Goal: Transaction & Acquisition: Purchase product/service

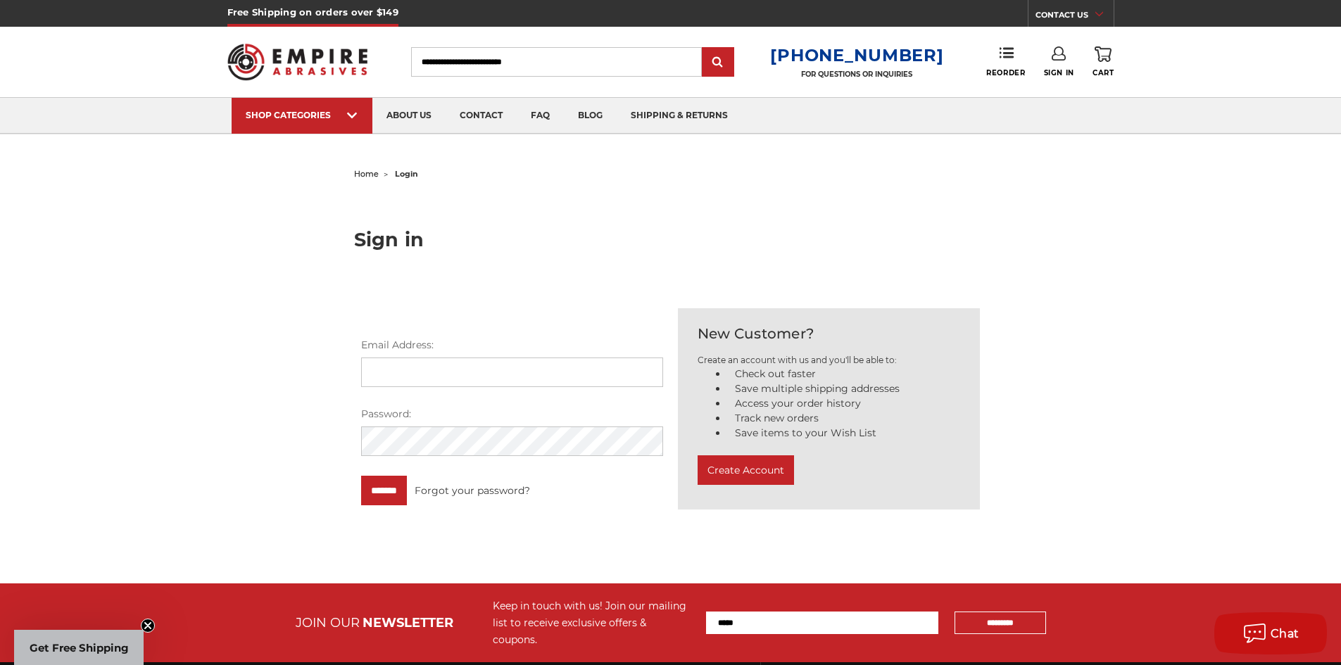
click at [1061, 56] on icon at bounding box center [1058, 53] width 14 height 14
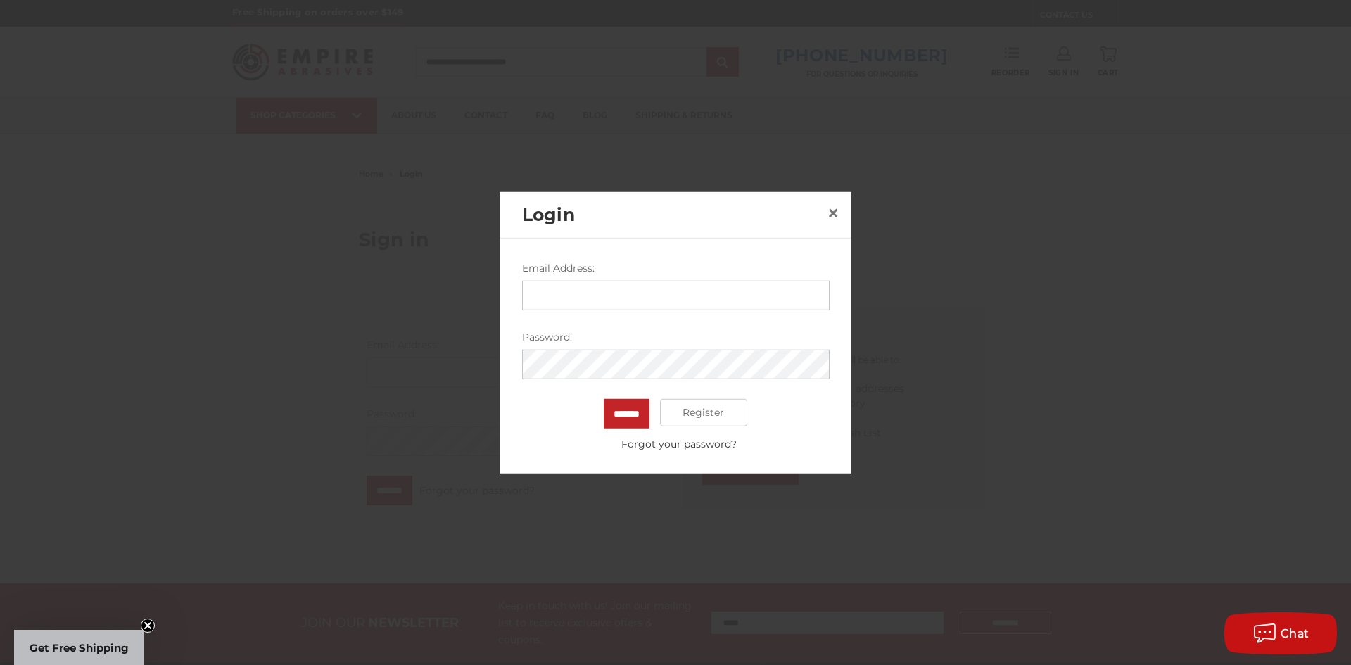
click at [688, 288] on input "Email Address:" at bounding box center [676, 295] width 308 height 30
type input "**********"
click at [648, 392] on form "**********" at bounding box center [676, 355] width 308 height 191
click at [604, 398] on input "*******" at bounding box center [627, 413] width 46 height 30
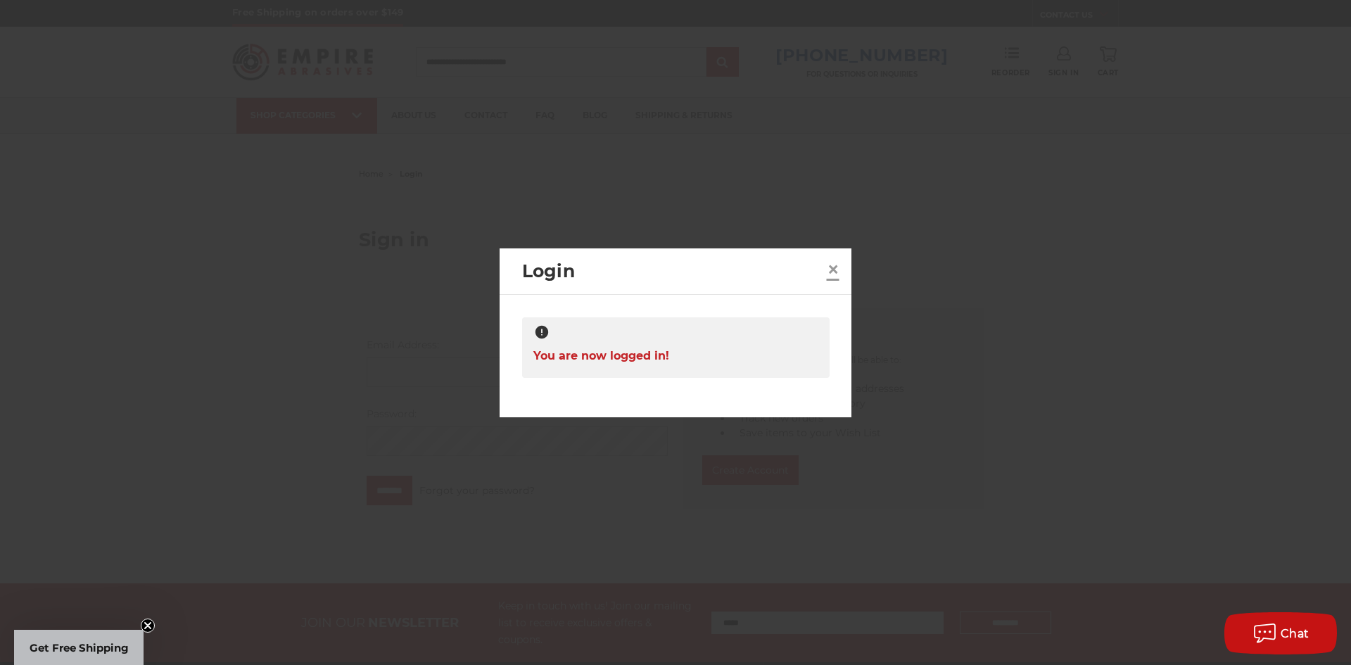
click at [834, 265] on span "×" at bounding box center [833, 268] width 13 height 27
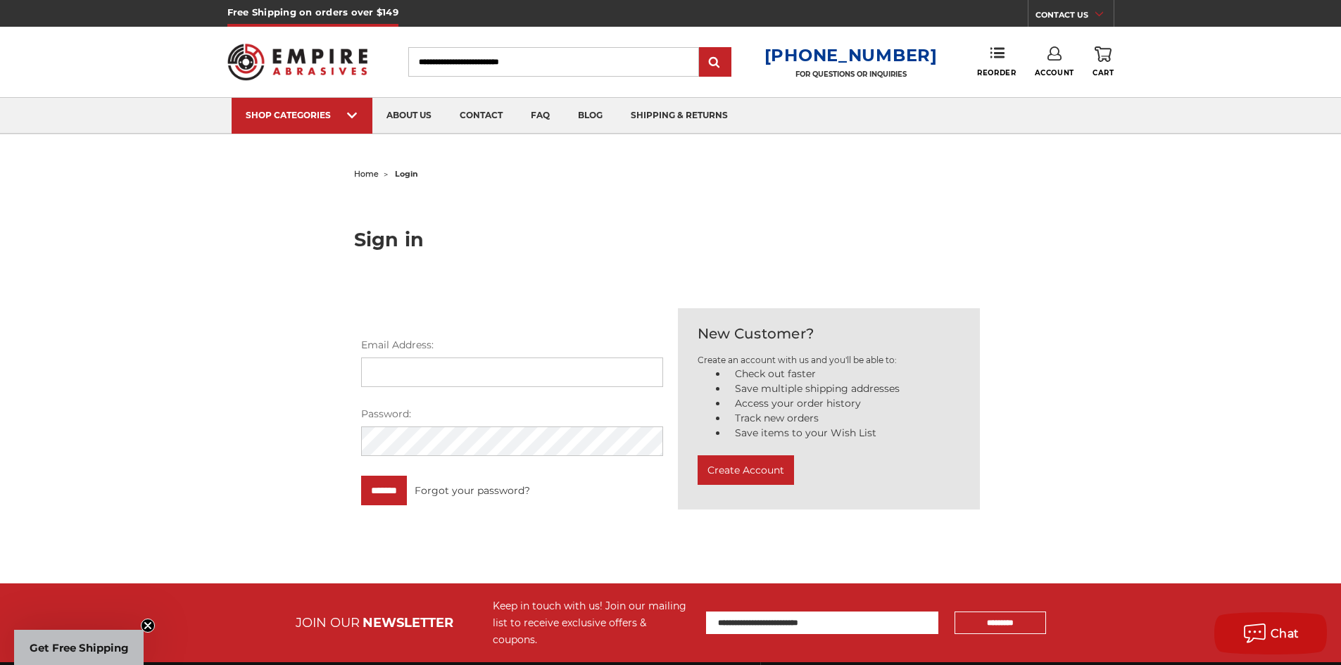
click at [1044, 61] on link "Account" at bounding box center [1054, 61] width 39 height 31
click at [1045, 87] on link "Account" at bounding box center [1054, 91] width 101 height 27
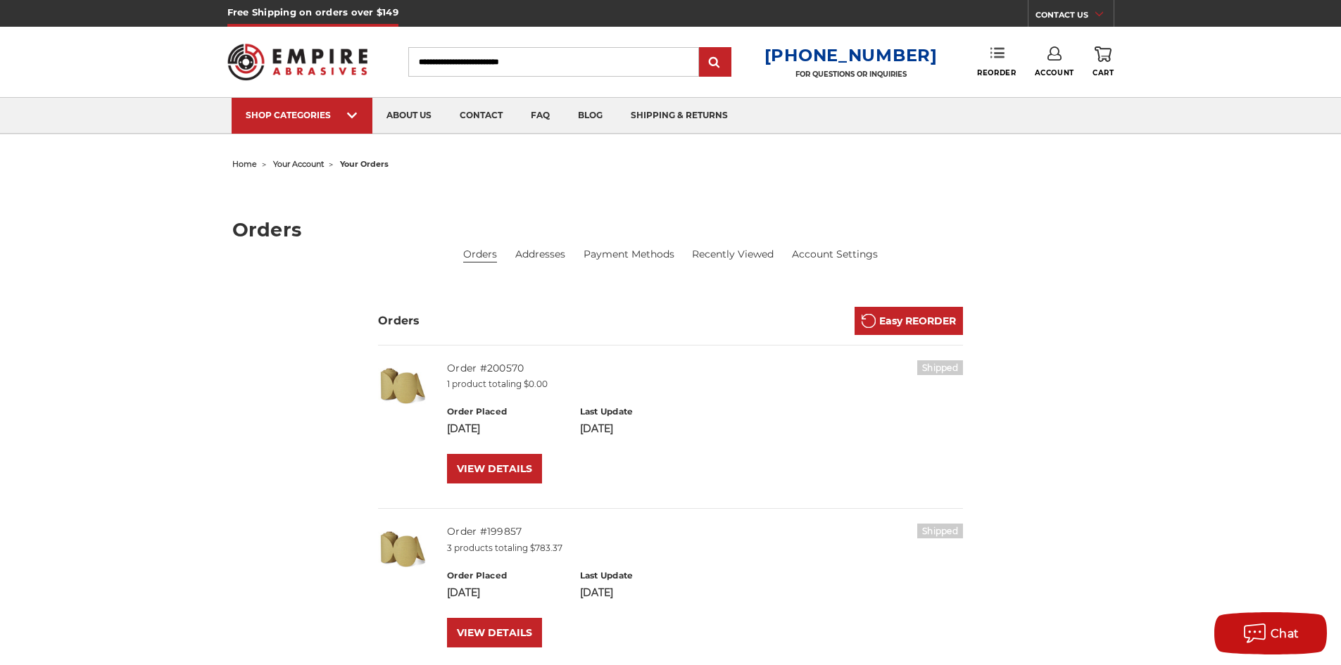
click at [987, 51] on link "Reorder" at bounding box center [996, 61] width 39 height 30
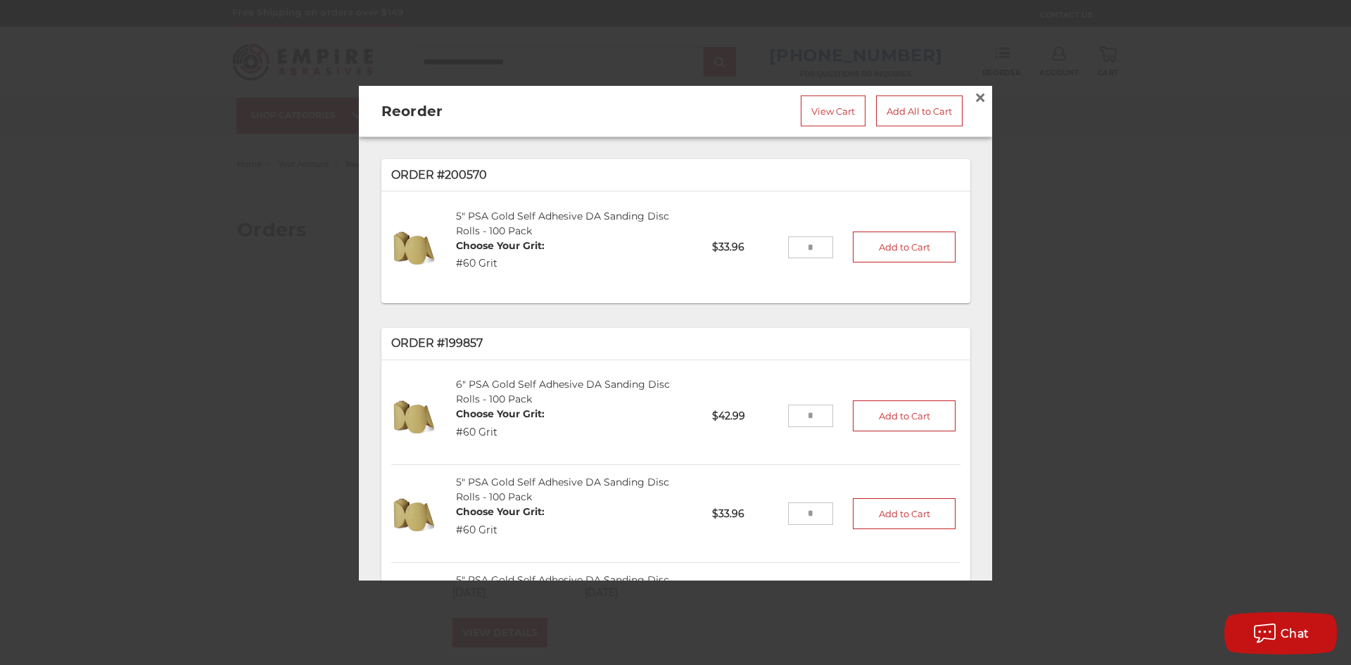
click at [805, 241] on input "tel" at bounding box center [811, 247] width 46 height 23
type input "*"
click at [874, 251] on button "Add to Cart" at bounding box center [904, 247] width 103 height 31
click at [974, 88] on span "×" at bounding box center [980, 96] width 13 height 27
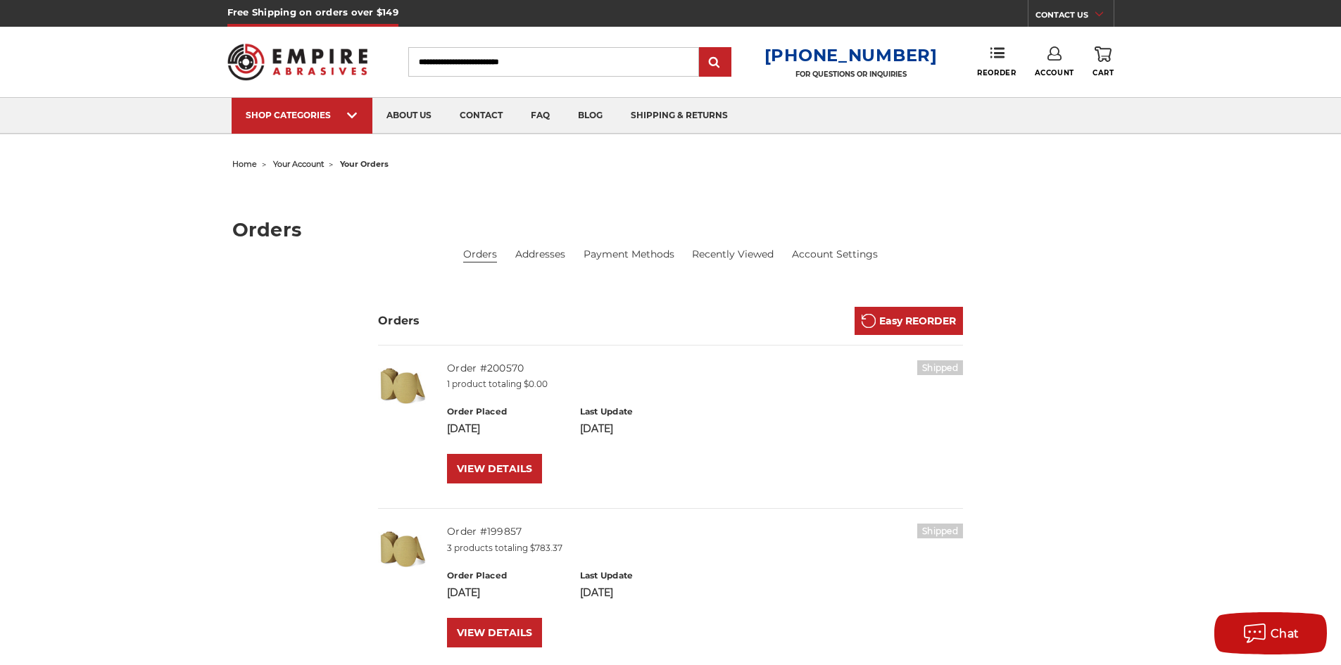
click at [1112, 55] on link "0 Cart" at bounding box center [1102, 61] width 21 height 31
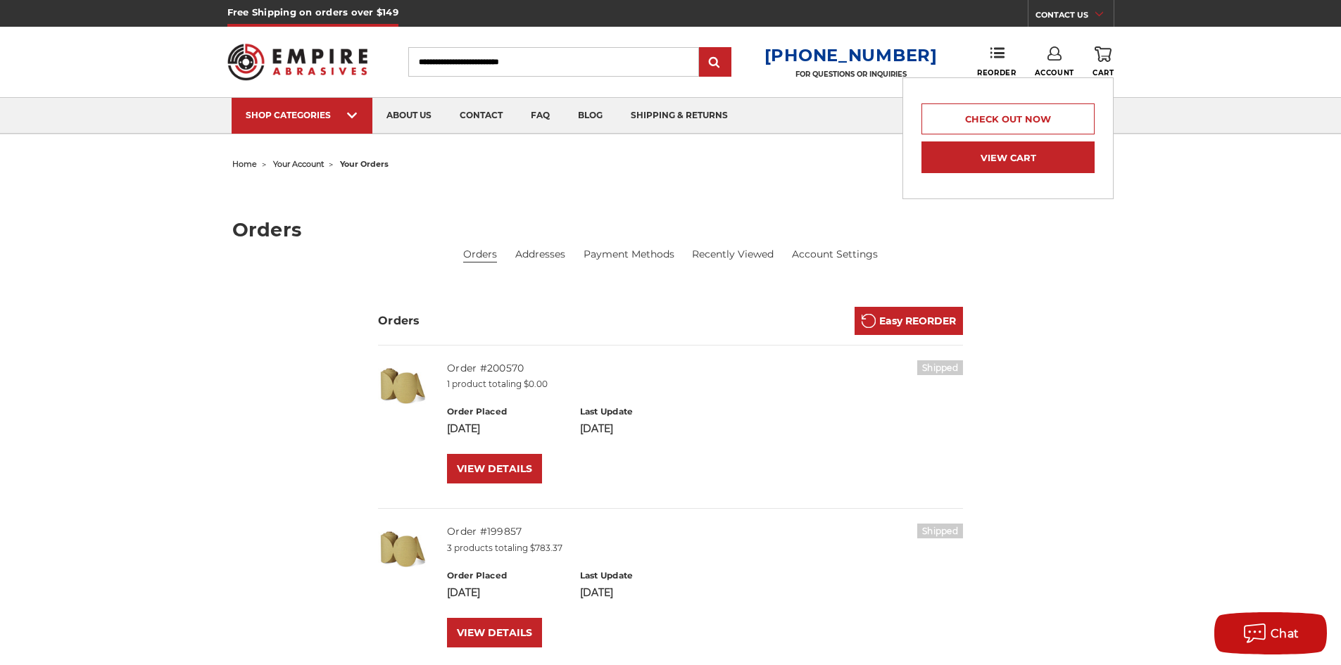
click at [1014, 160] on link "View Cart" at bounding box center [1007, 157] width 173 height 32
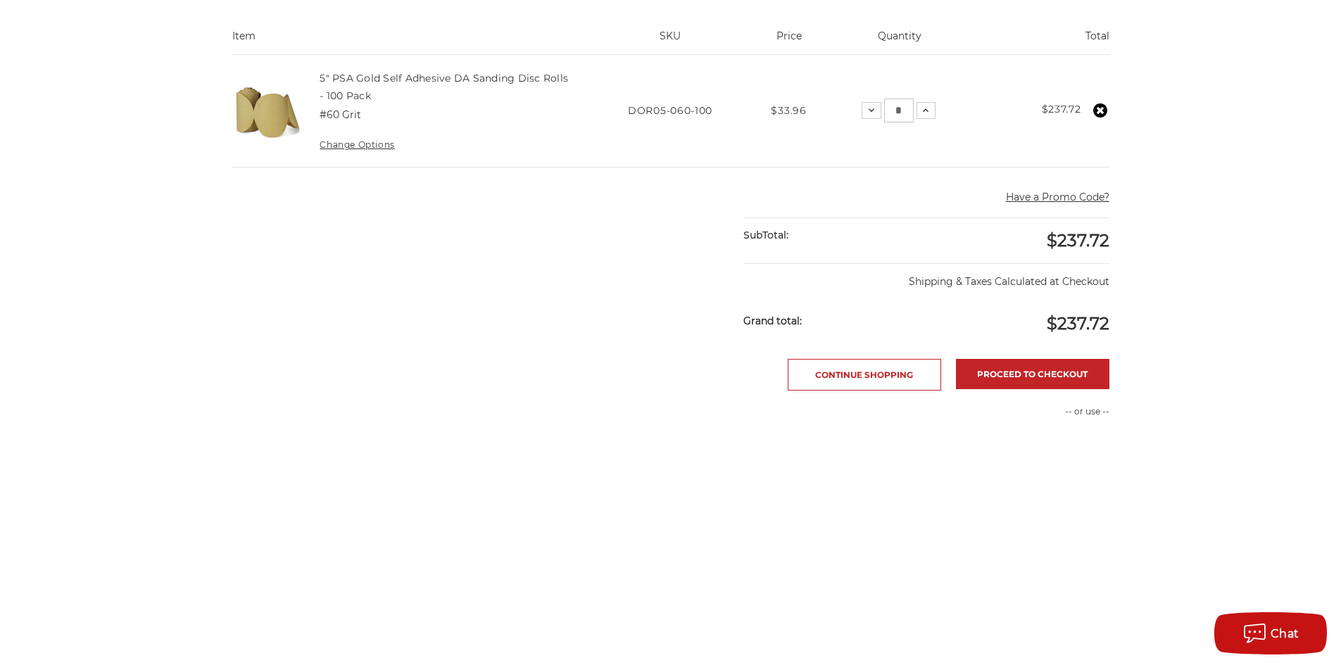
scroll to position [422, 0]
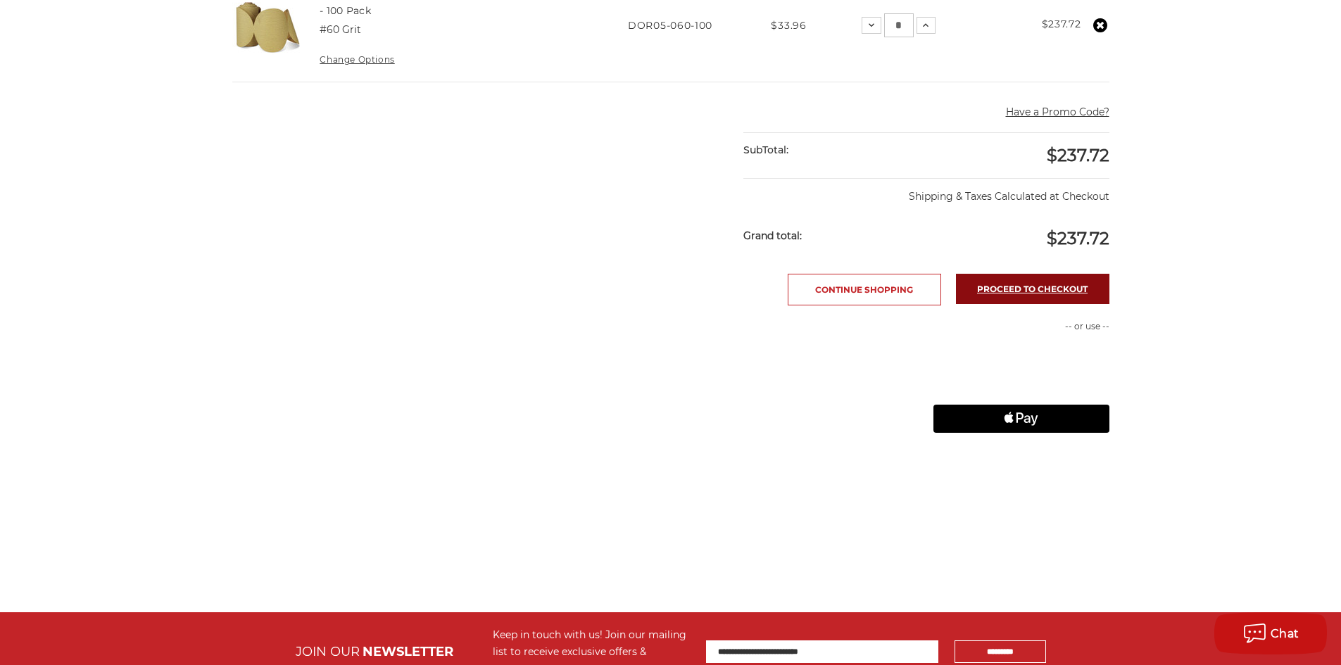
click at [1064, 286] on link "Proceed to checkout" at bounding box center [1032, 289] width 153 height 30
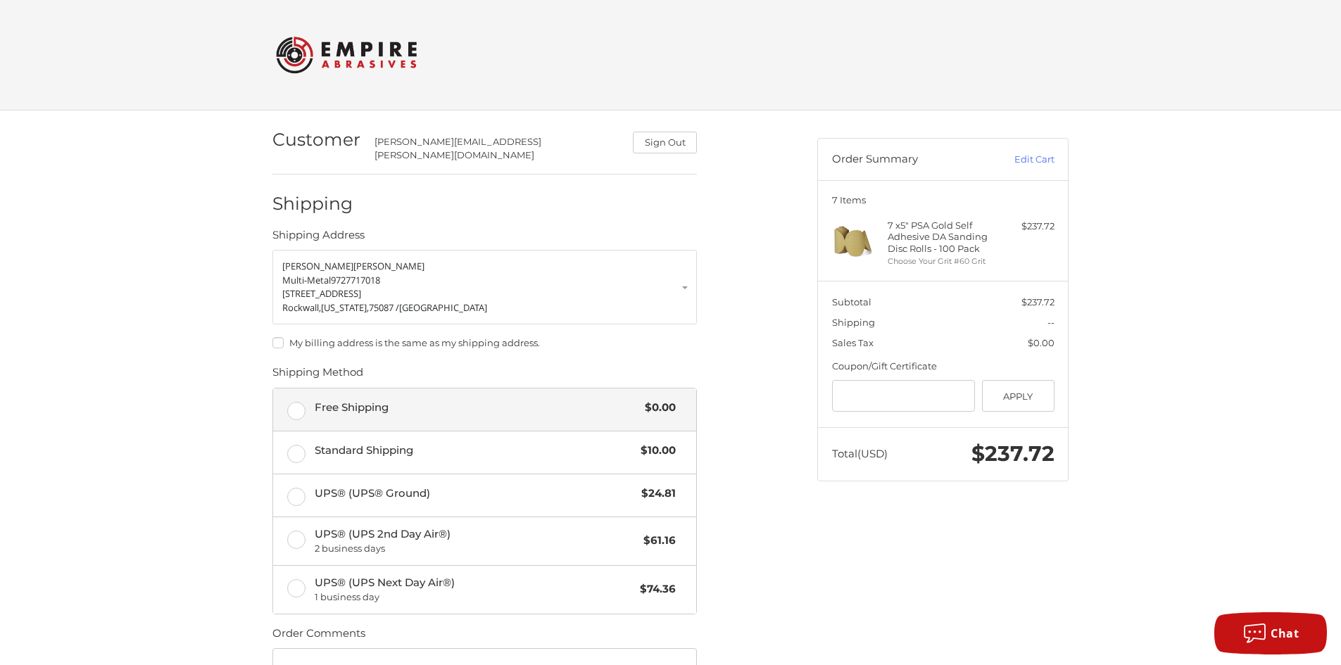
click at [575, 403] on span "Free Shipping" at bounding box center [477, 408] width 324 height 16
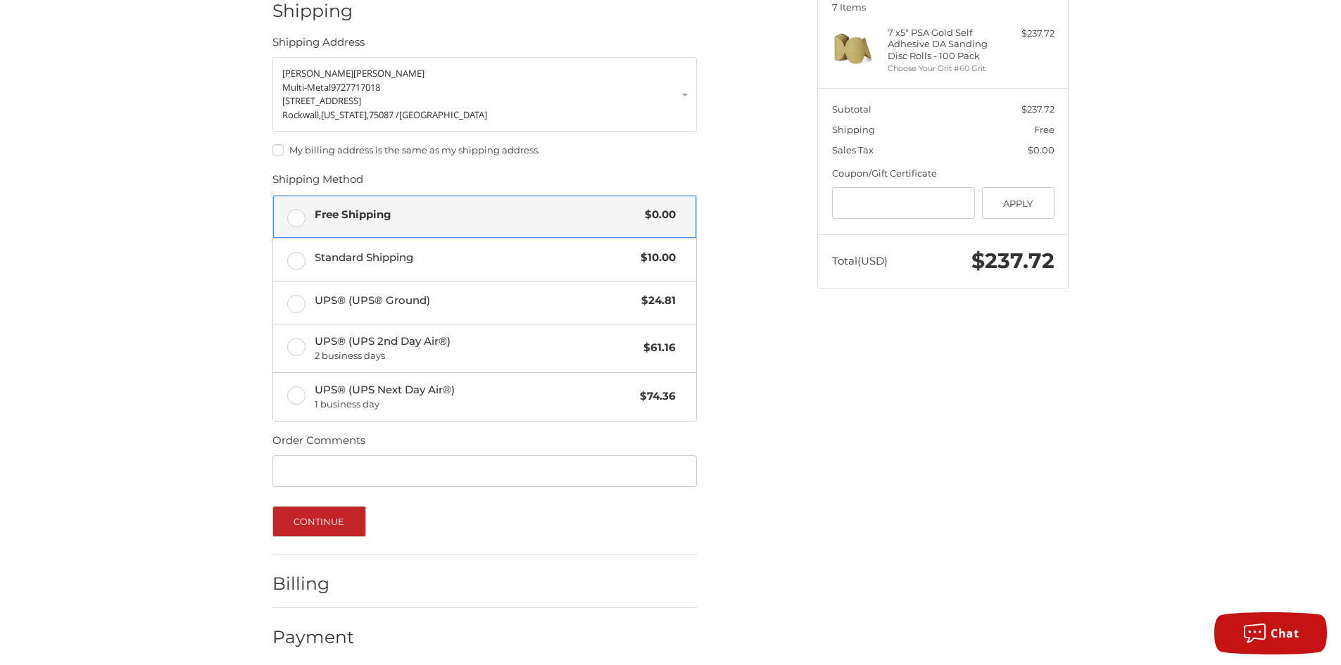
scroll to position [194, 0]
click at [341, 514] on button "Continue" at bounding box center [319, 520] width 94 height 31
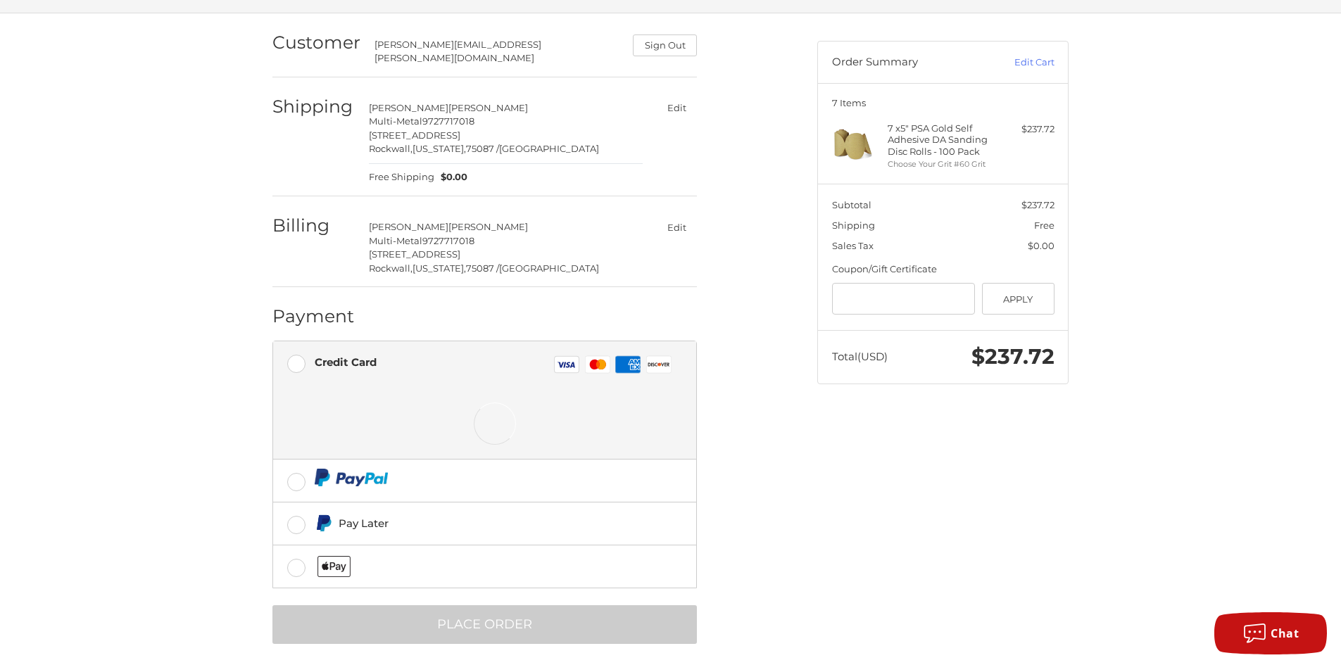
scroll to position [98, 0]
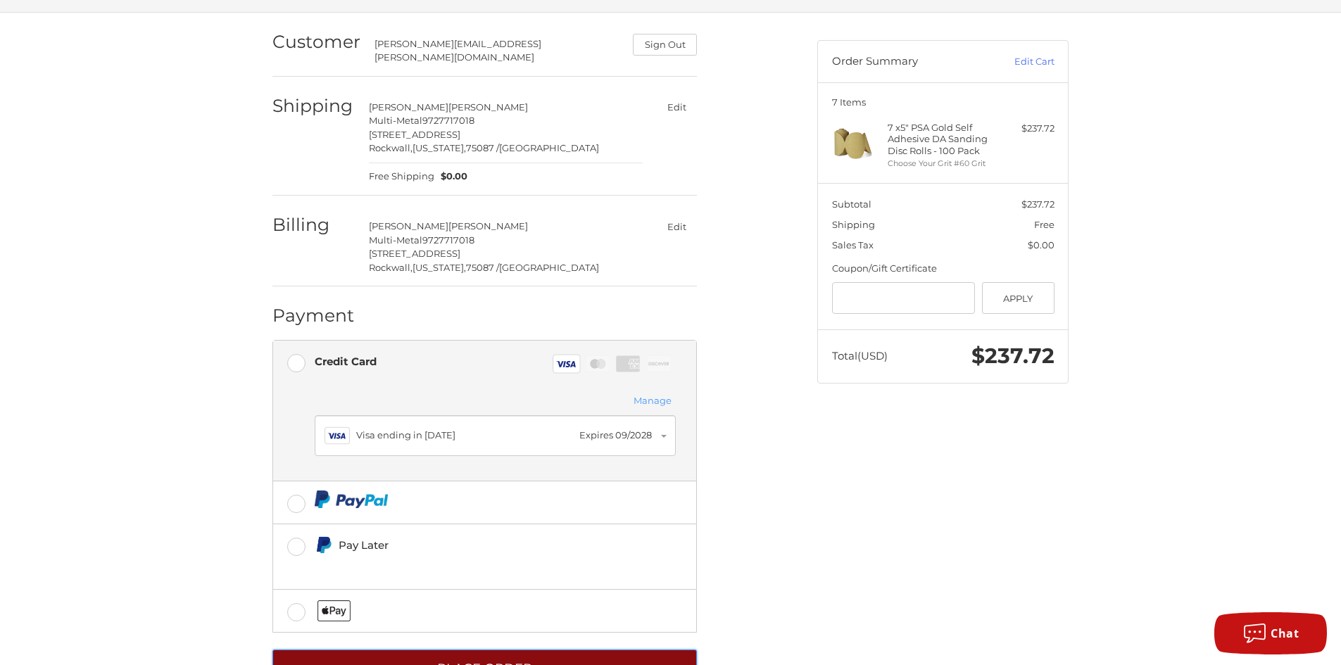
click at [663, 650] on button "Place Order" at bounding box center [484, 669] width 424 height 39
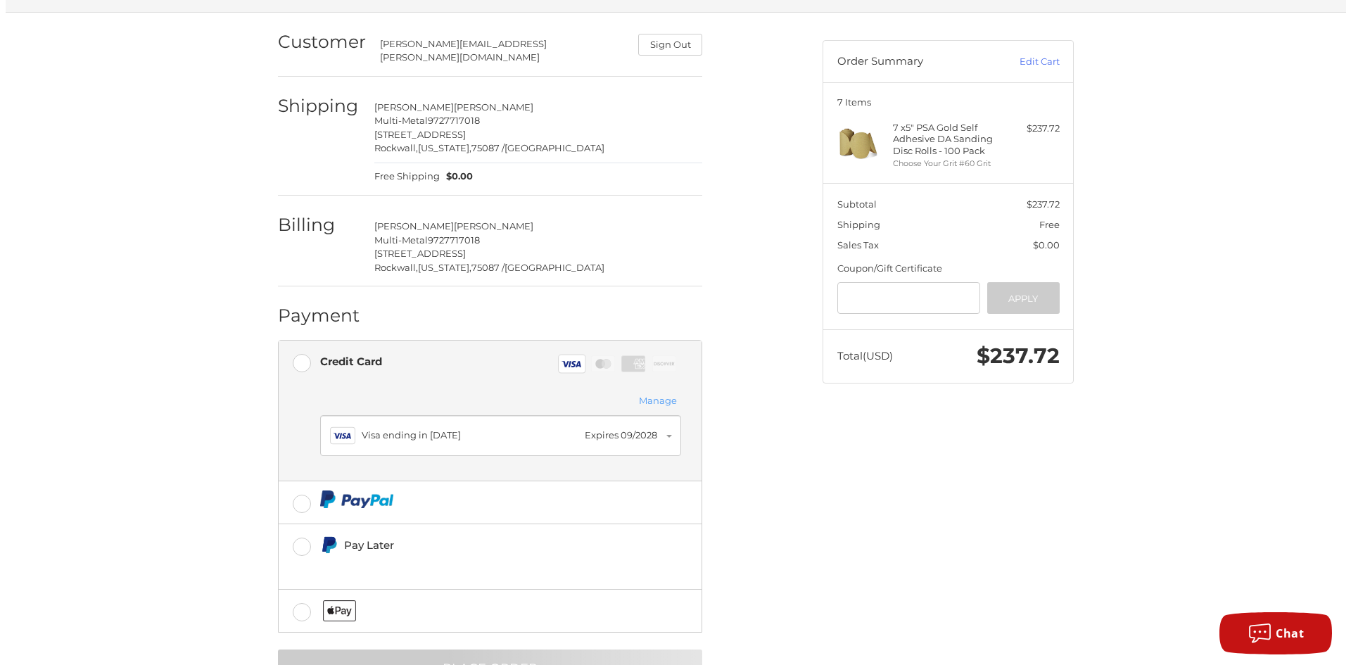
scroll to position [0, 0]
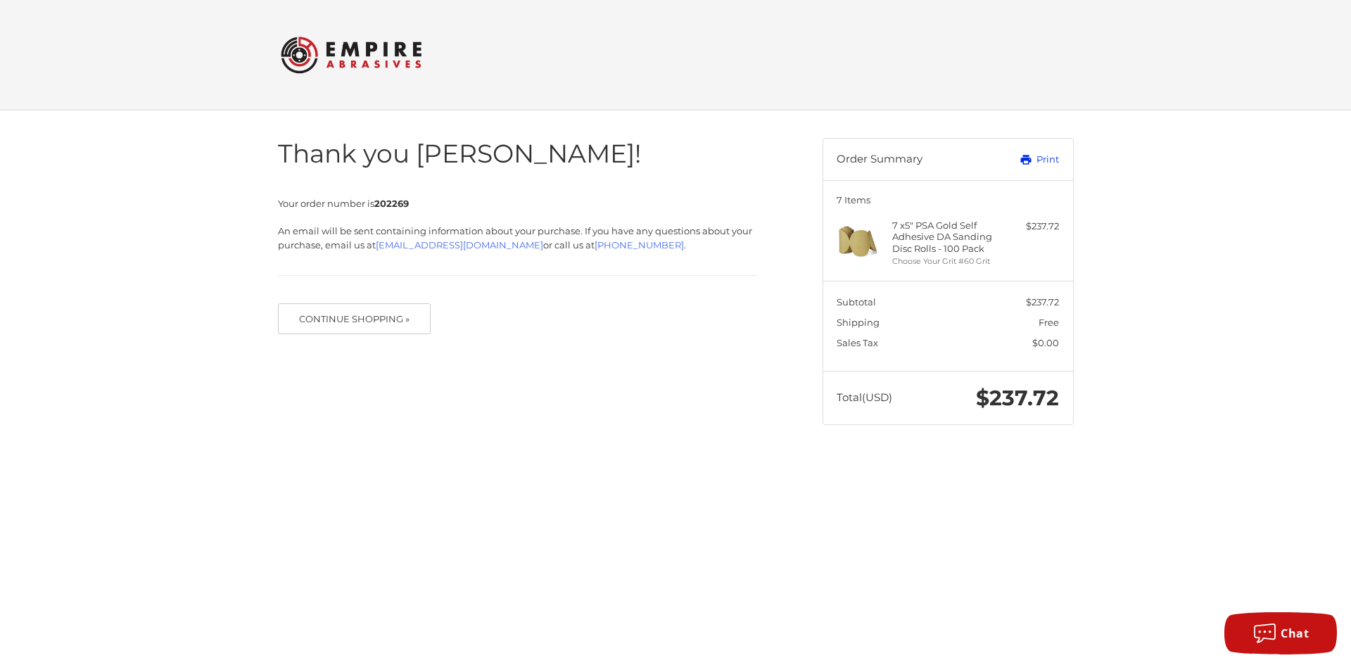
click at [1035, 163] on link "Print" at bounding box center [1025, 160] width 70 height 14
